Goal: Task Accomplishment & Management: Manage account settings

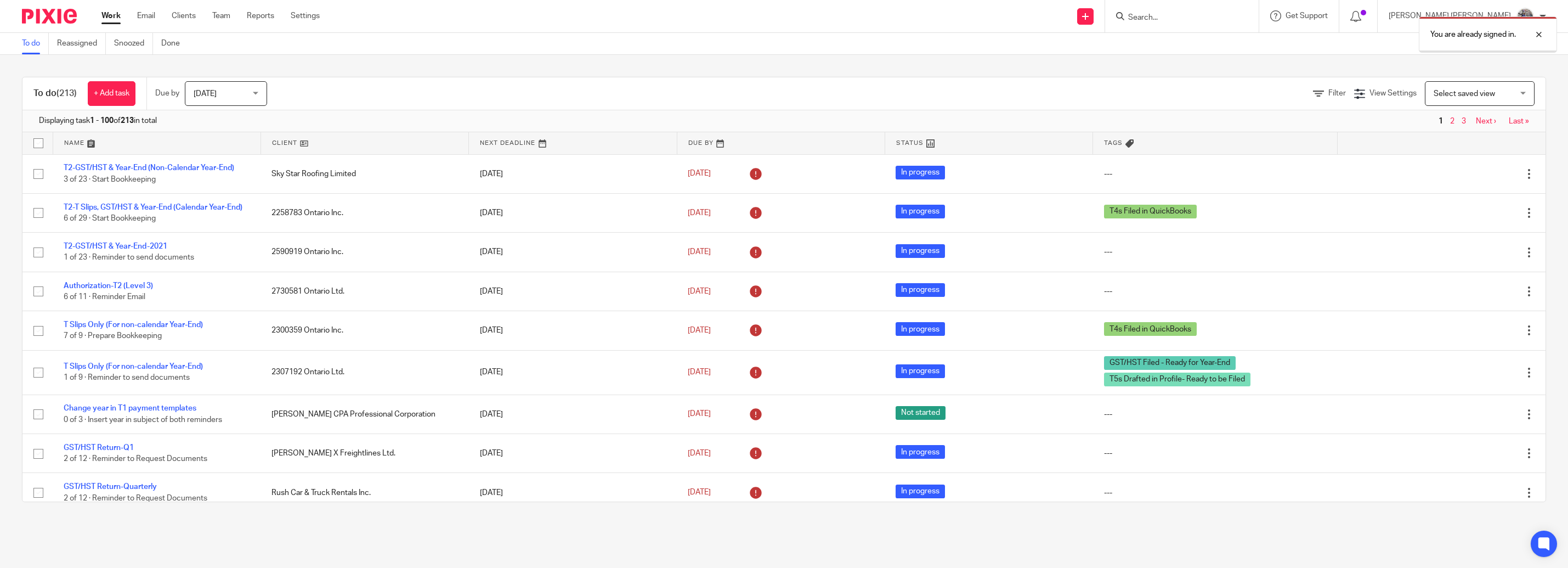
click at [1535, 30] on div at bounding box center [1530, 35] width 29 height 13
click at [1259, 25] on div at bounding box center [1182, 16] width 154 height 33
click at [1226, 16] on input "Search" at bounding box center [1176, 18] width 99 height 10
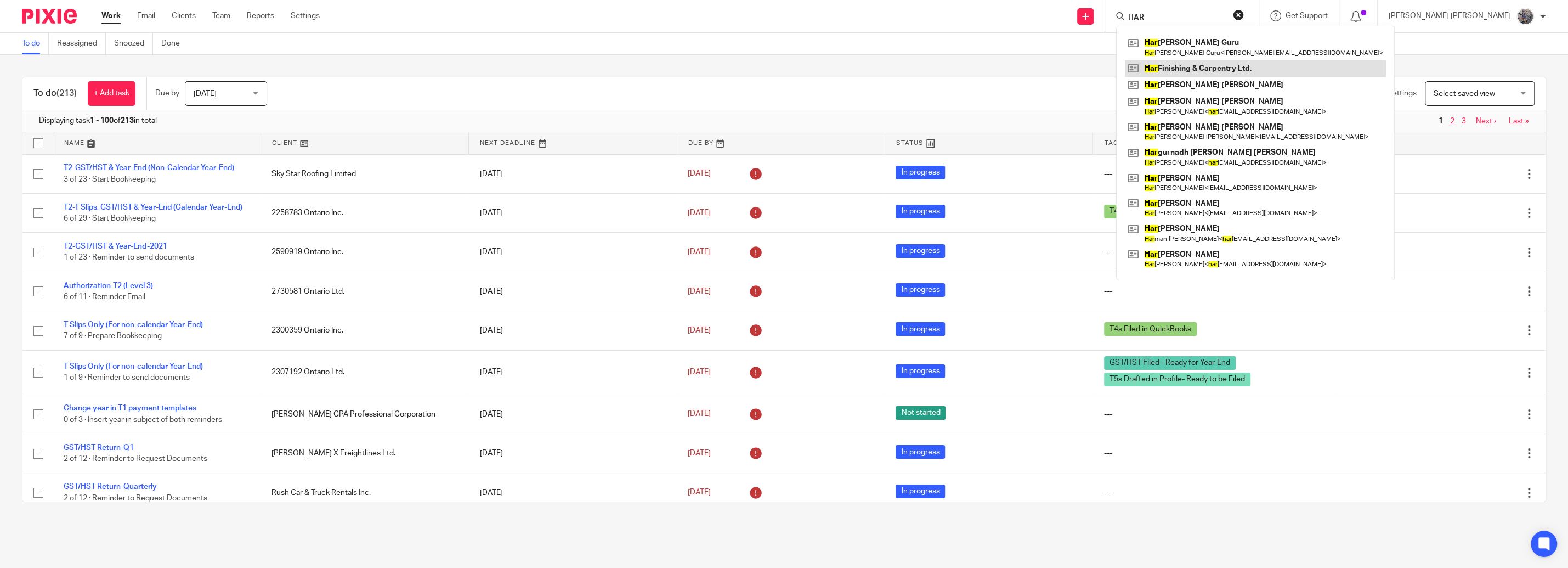
type input "HAR"
click at [1266, 75] on link at bounding box center [1256, 68] width 261 height 16
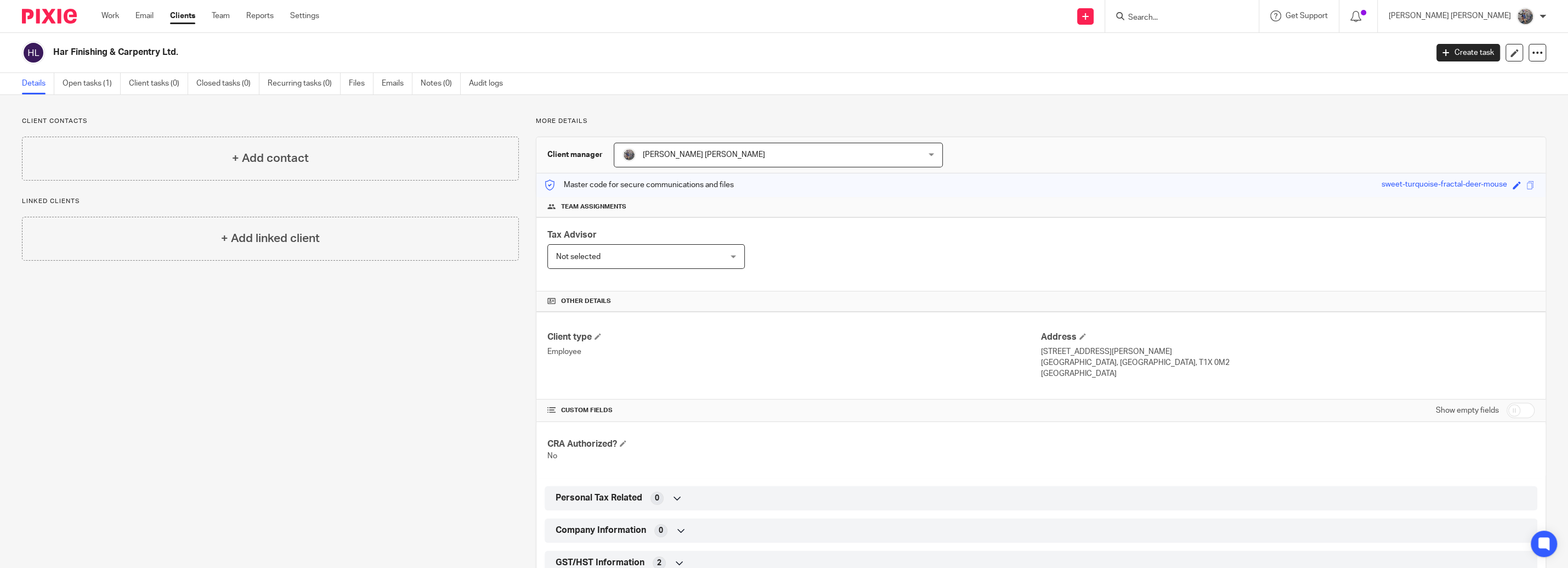
drag, startPoint x: 146, startPoint y: 52, endPoint x: 43, endPoint y: 60, distance: 103.3
click at [53, 58] on h2 "Har Finishing & Carpentry Ltd." at bounding box center [600, 52] width 1094 height 12
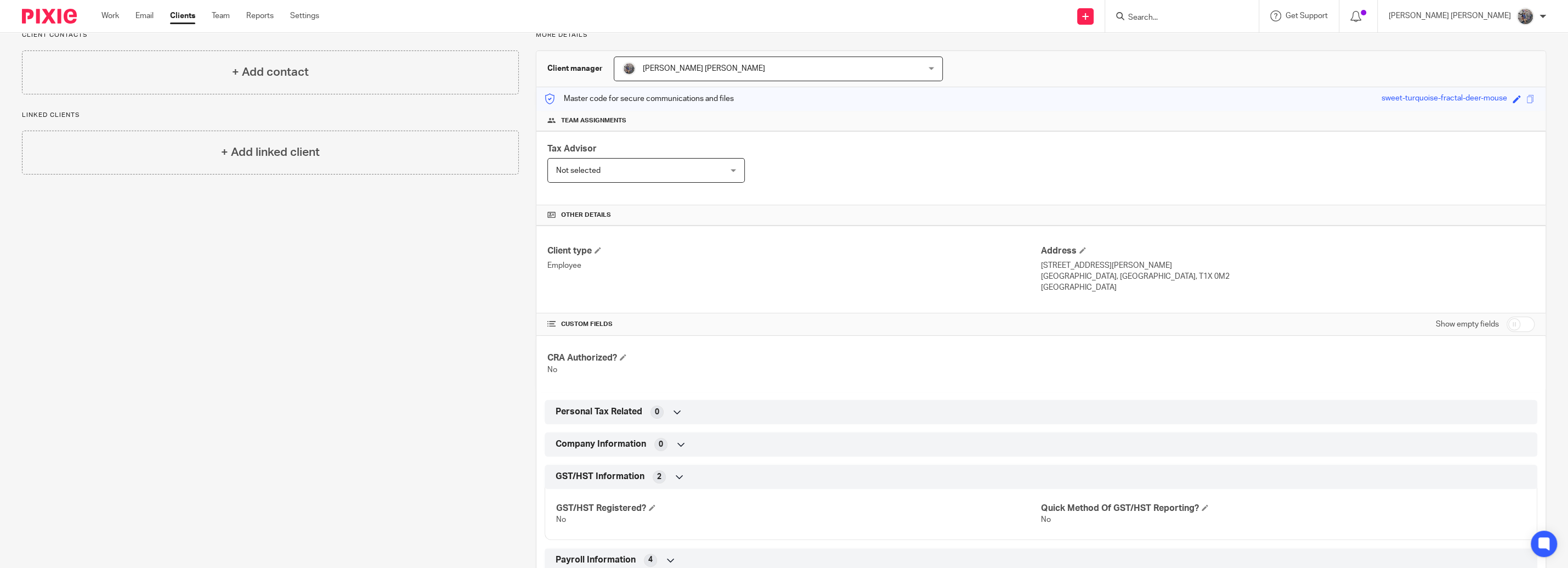
scroll to position [125, 0]
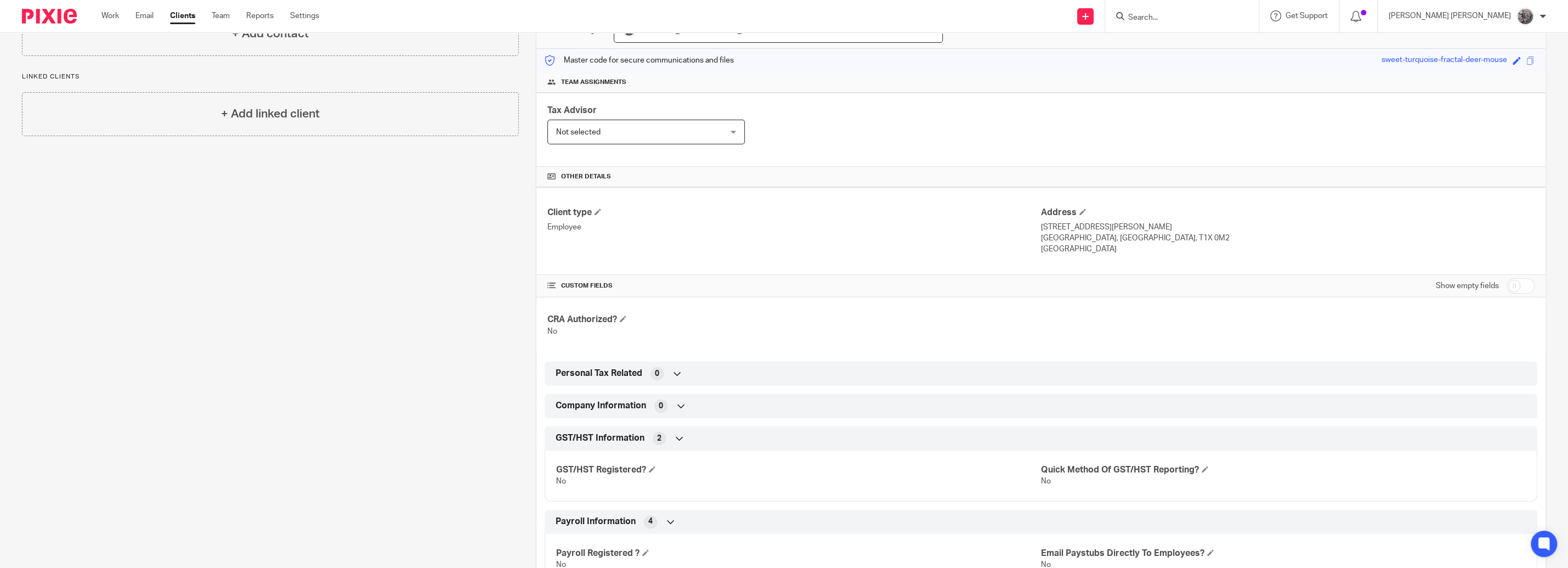
click at [1507, 286] on input "checkbox" at bounding box center [1520, 286] width 28 height 16
checkbox input "true"
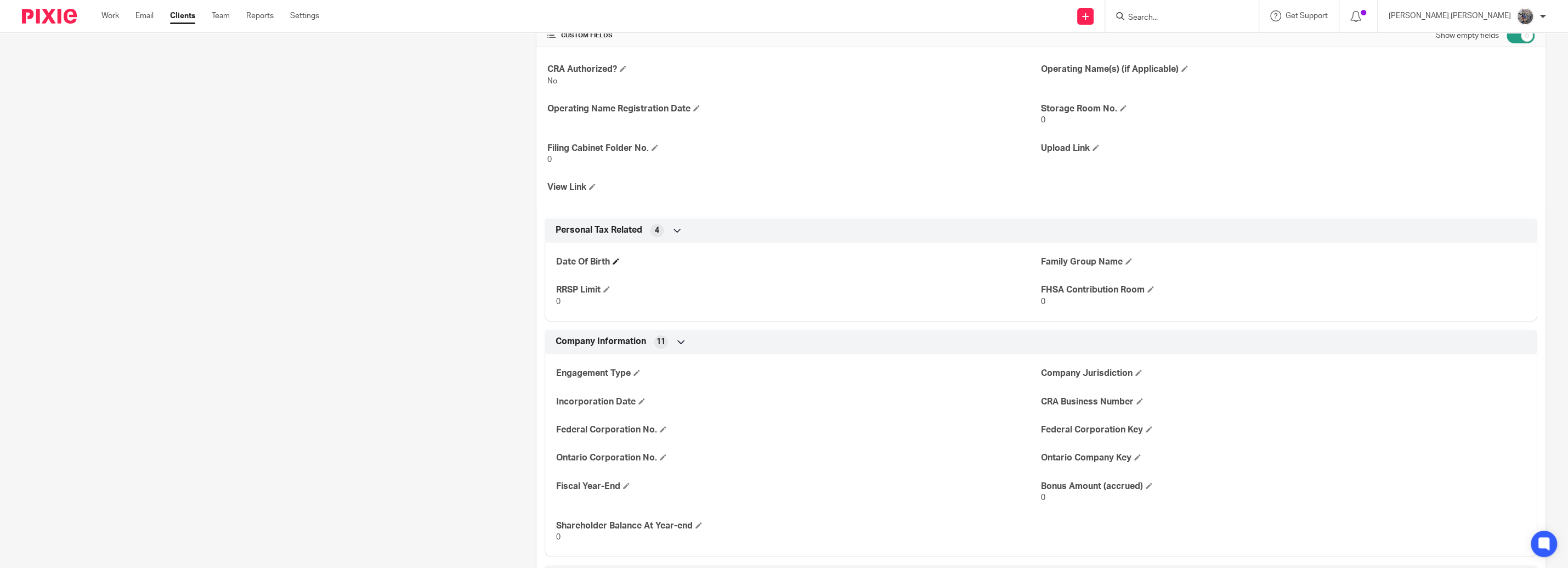
scroll to position [437, 0]
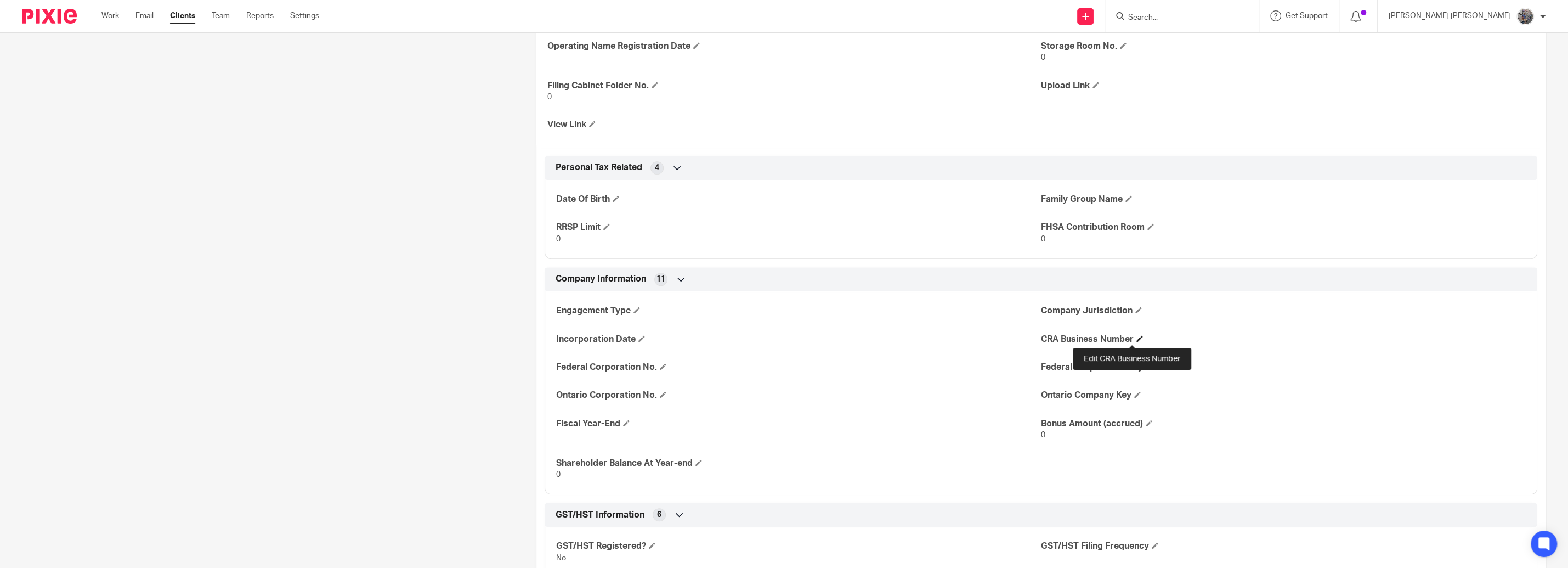
click at [1136, 338] on span at bounding box center [1139, 339] width 7 height 7
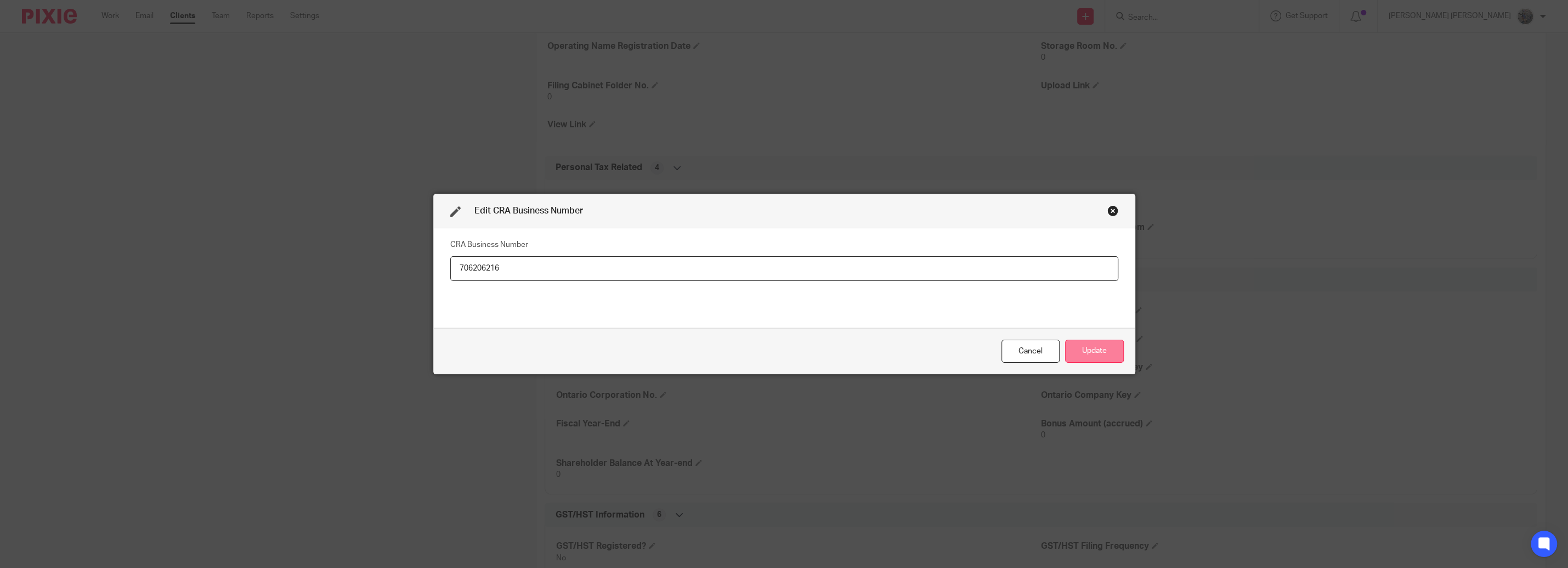
type input "706206216"
click at [1081, 347] on button "Update" at bounding box center [1094, 352] width 59 height 24
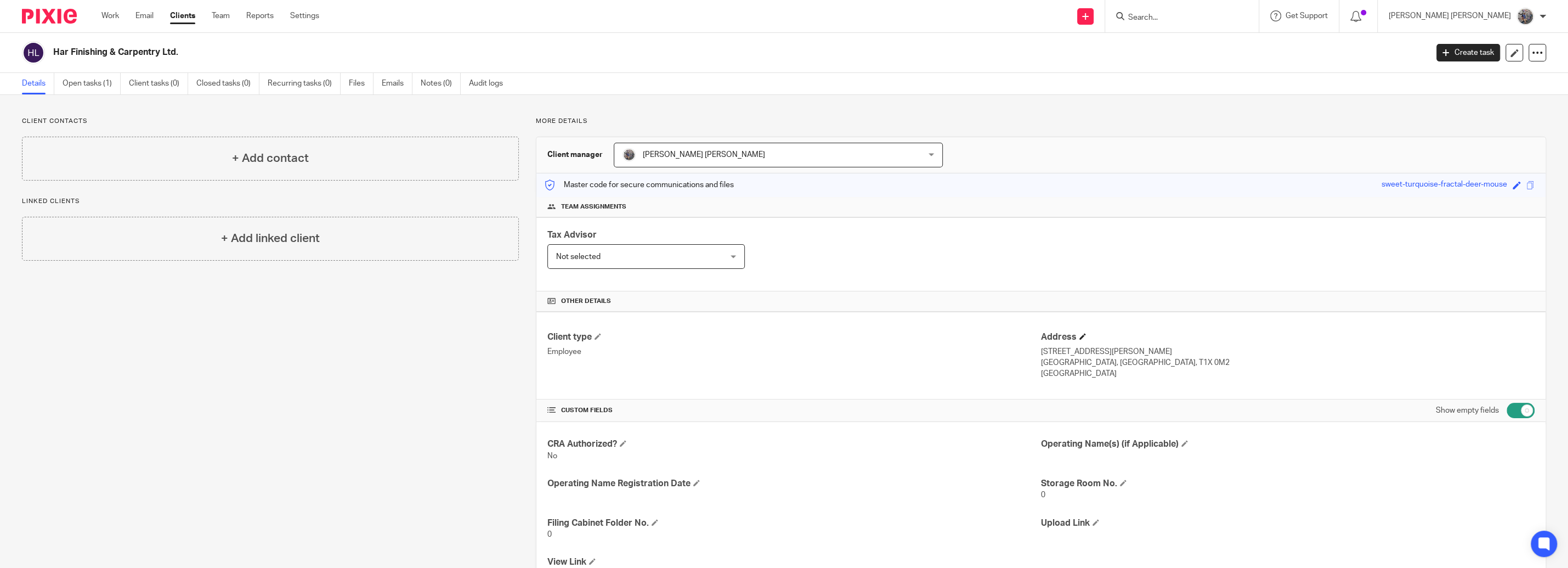
scroll to position [250, 0]
